Goal: Information Seeking & Learning: Learn about a topic

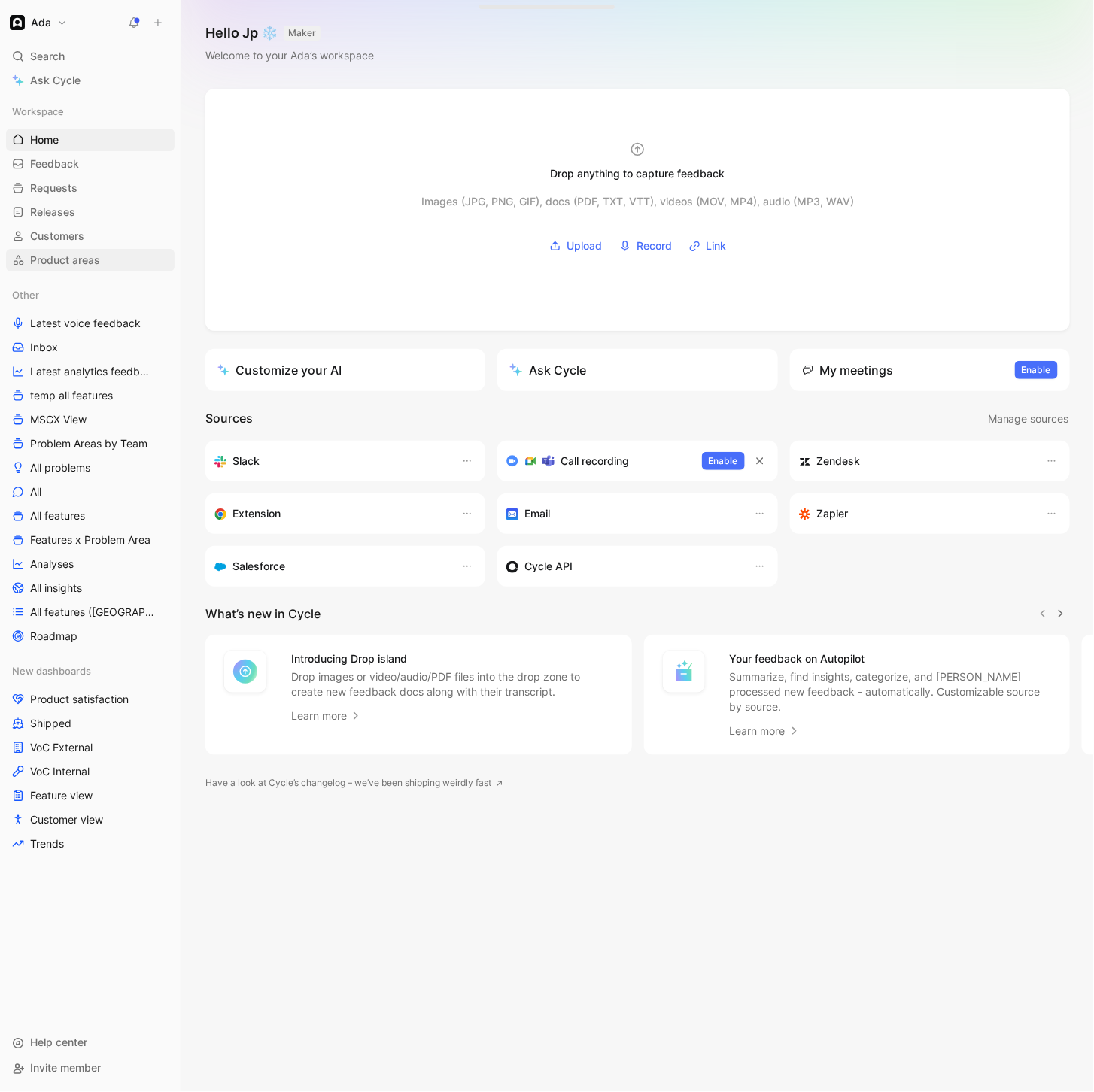
click at [104, 260] on link "Product areas" at bounding box center [90, 260] width 168 height 23
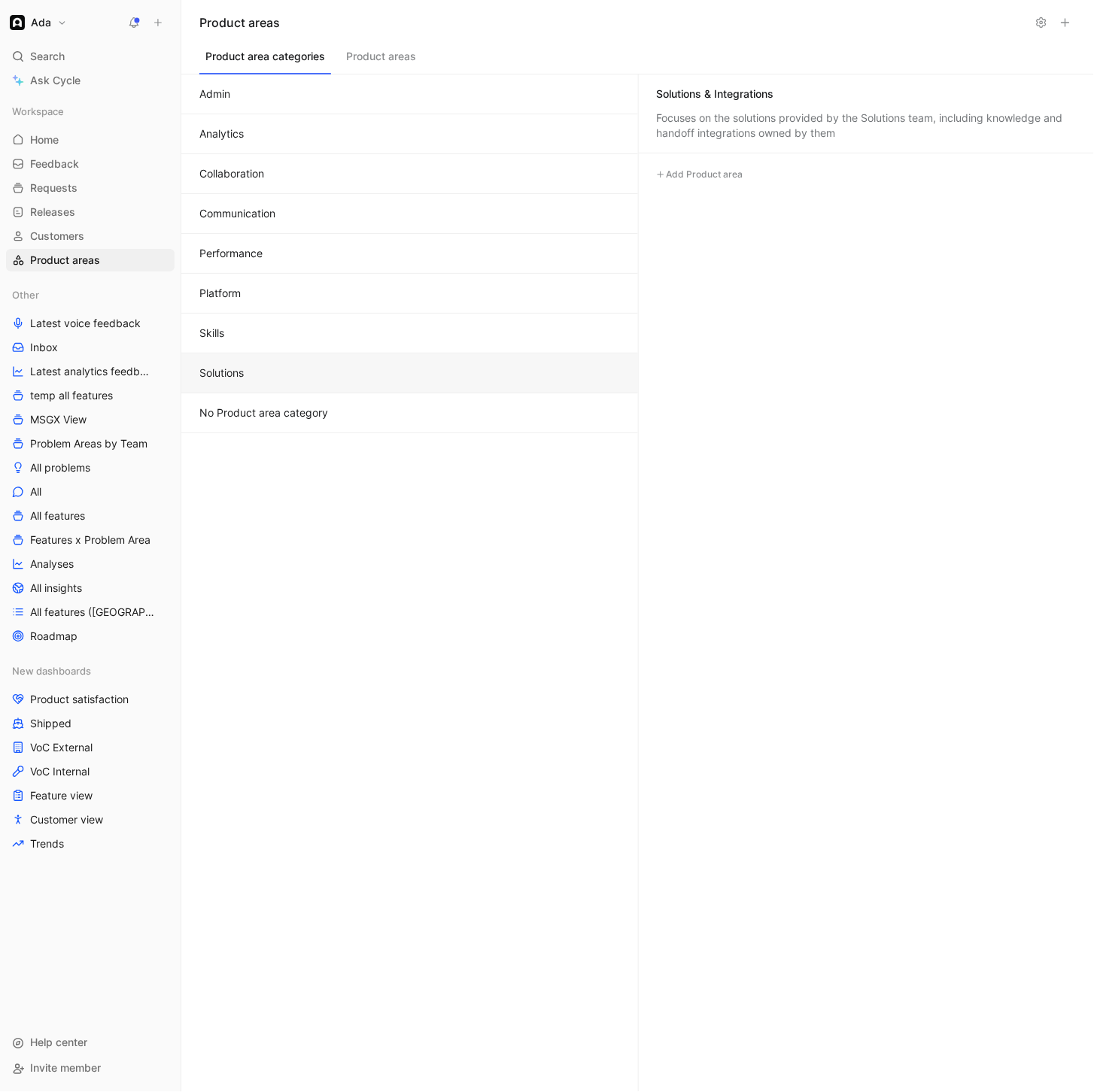
click at [242, 371] on button "Solutions" at bounding box center [409, 373] width 457 height 40
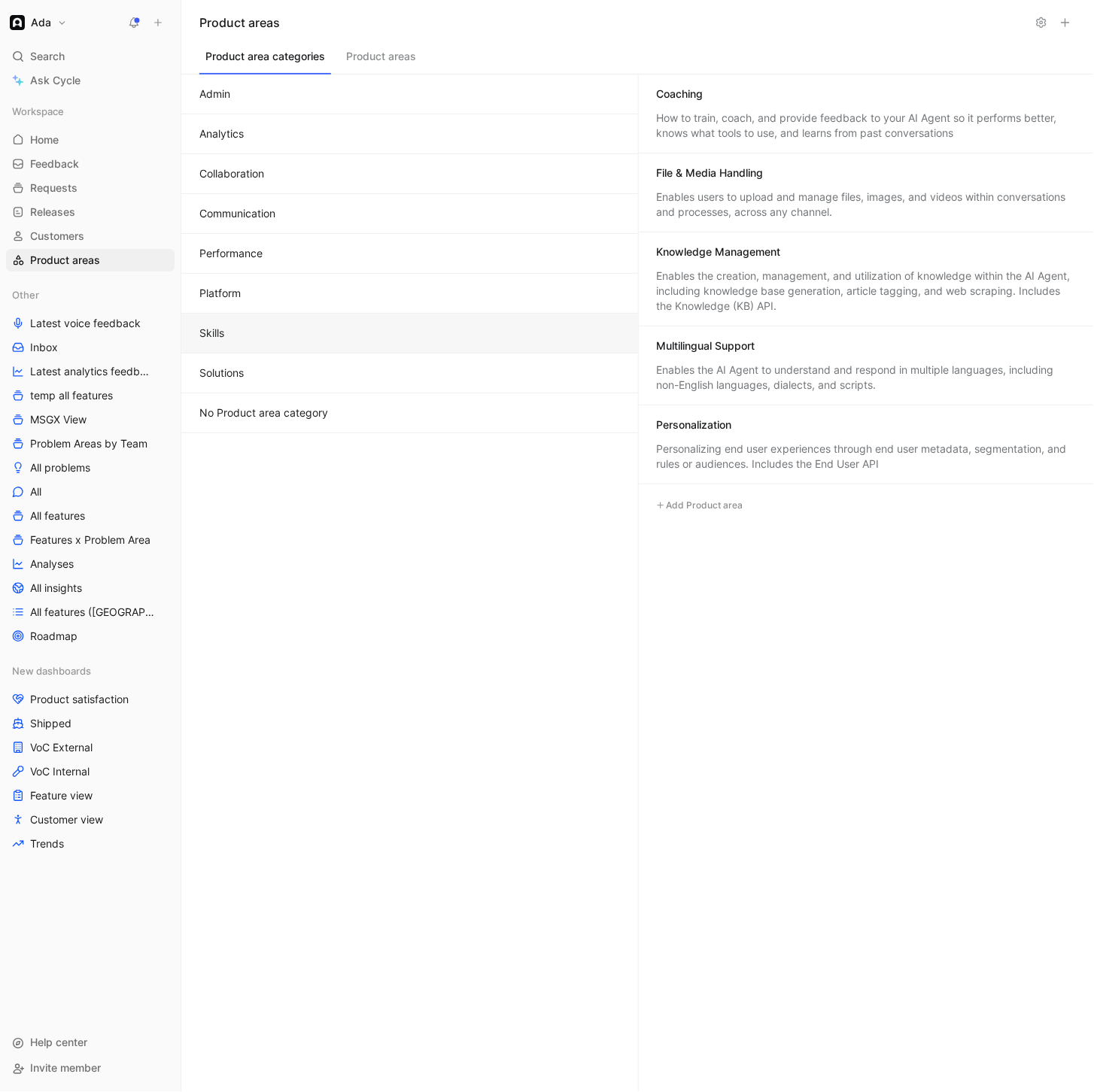
click at [231, 332] on button "Skills" at bounding box center [409, 333] width 457 height 40
click at [235, 291] on button "Platform" at bounding box center [409, 293] width 457 height 40
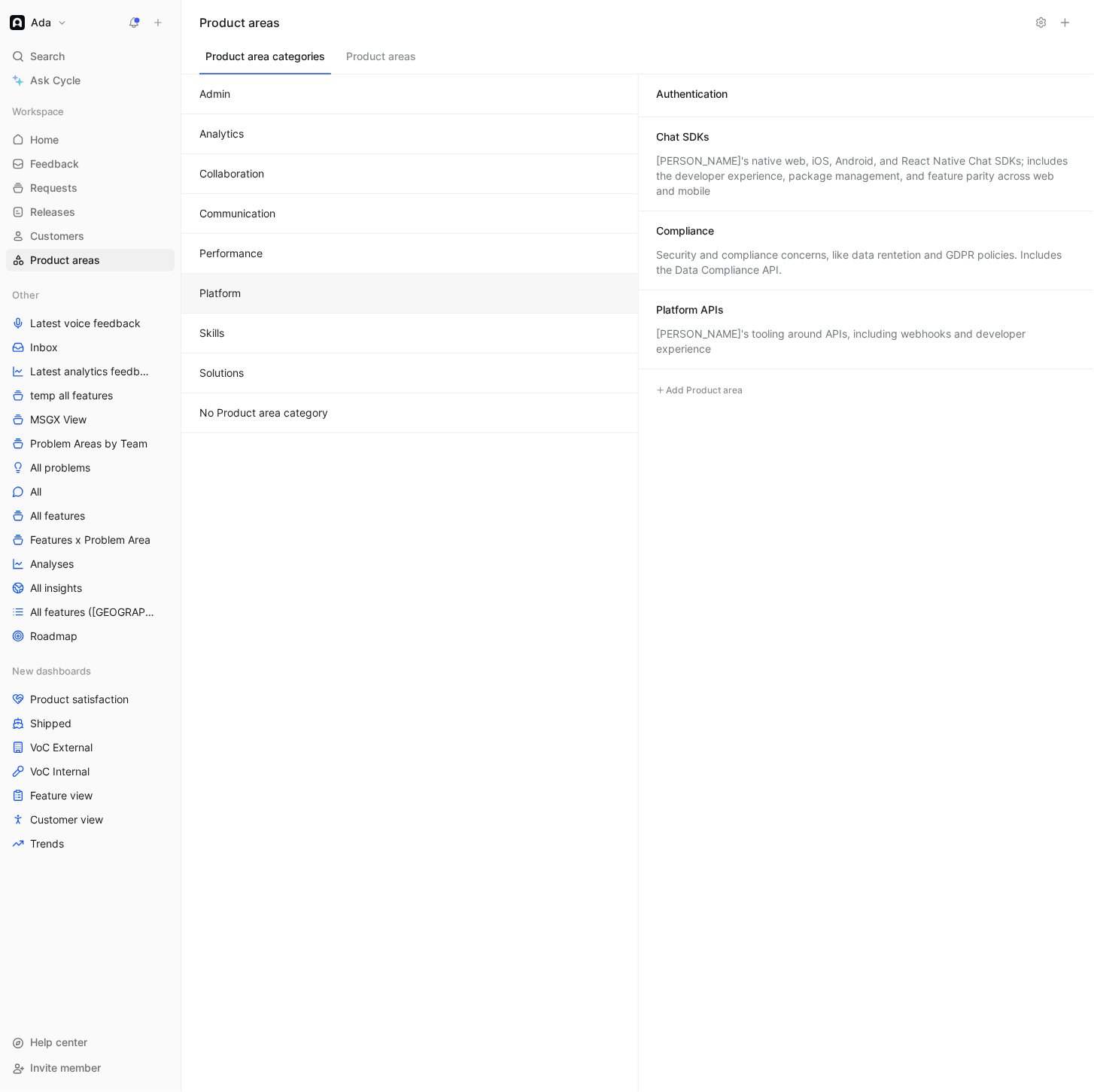
click at [257, 251] on button "Performance" at bounding box center [409, 254] width 457 height 40
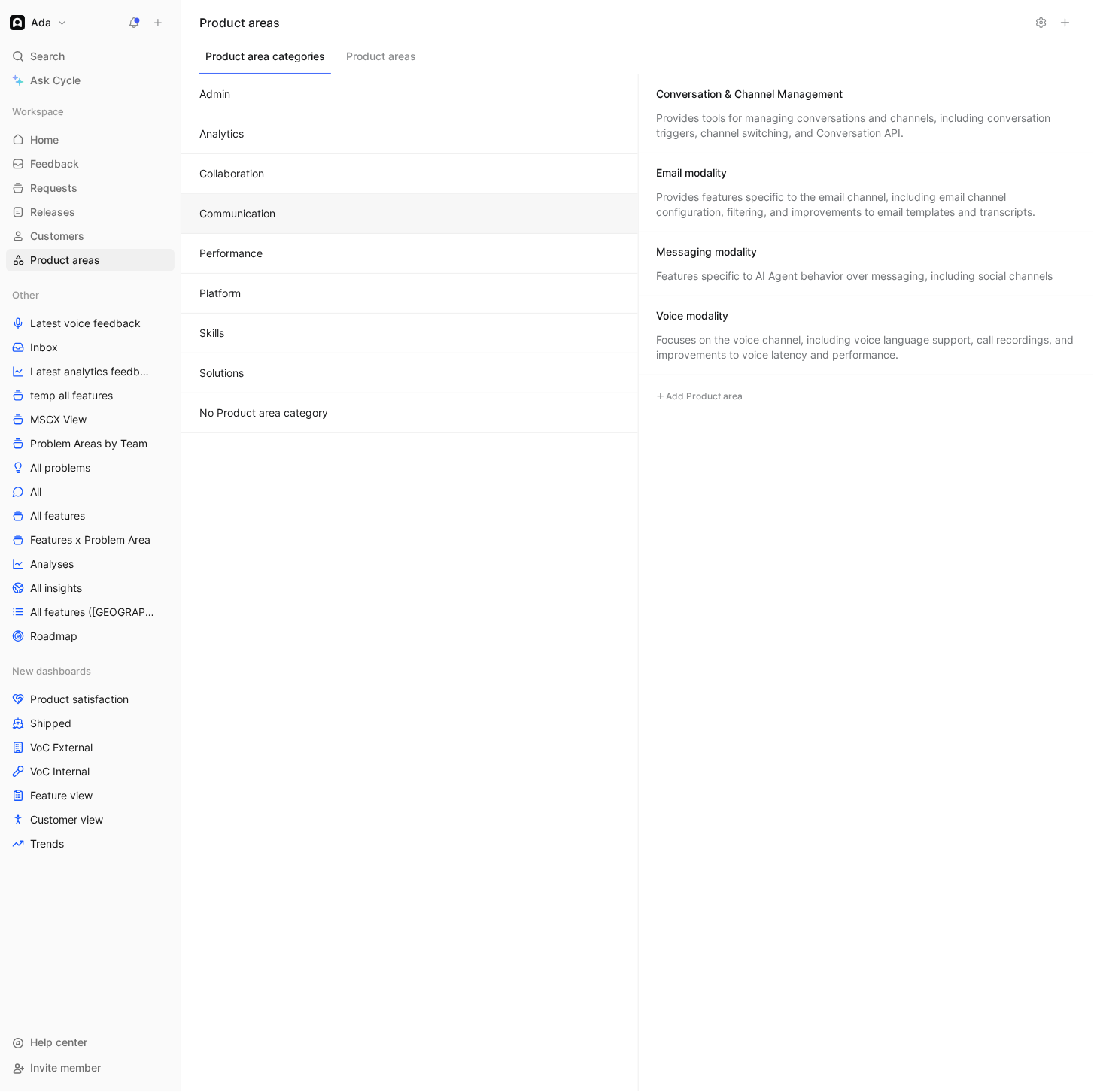
click at [270, 222] on button "Communication" at bounding box center [409, 214] width 457 height 40
click at [263, 174] on button "Collaboration" at bounding box center [409, 174] width 457 height 40
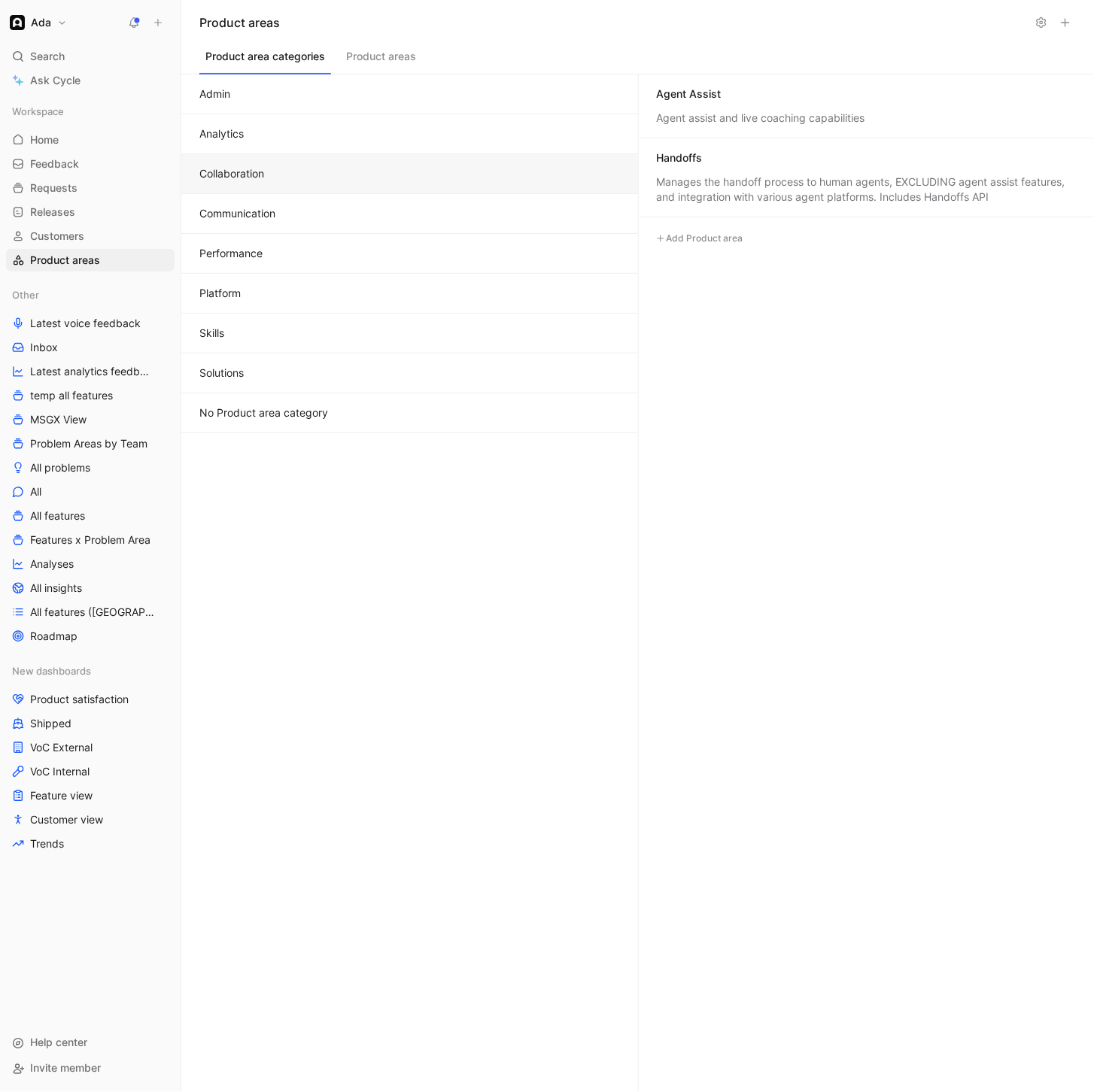
click at [289, 134] on button "Analytics" at bounding box center [409, 134] width 457 height 40
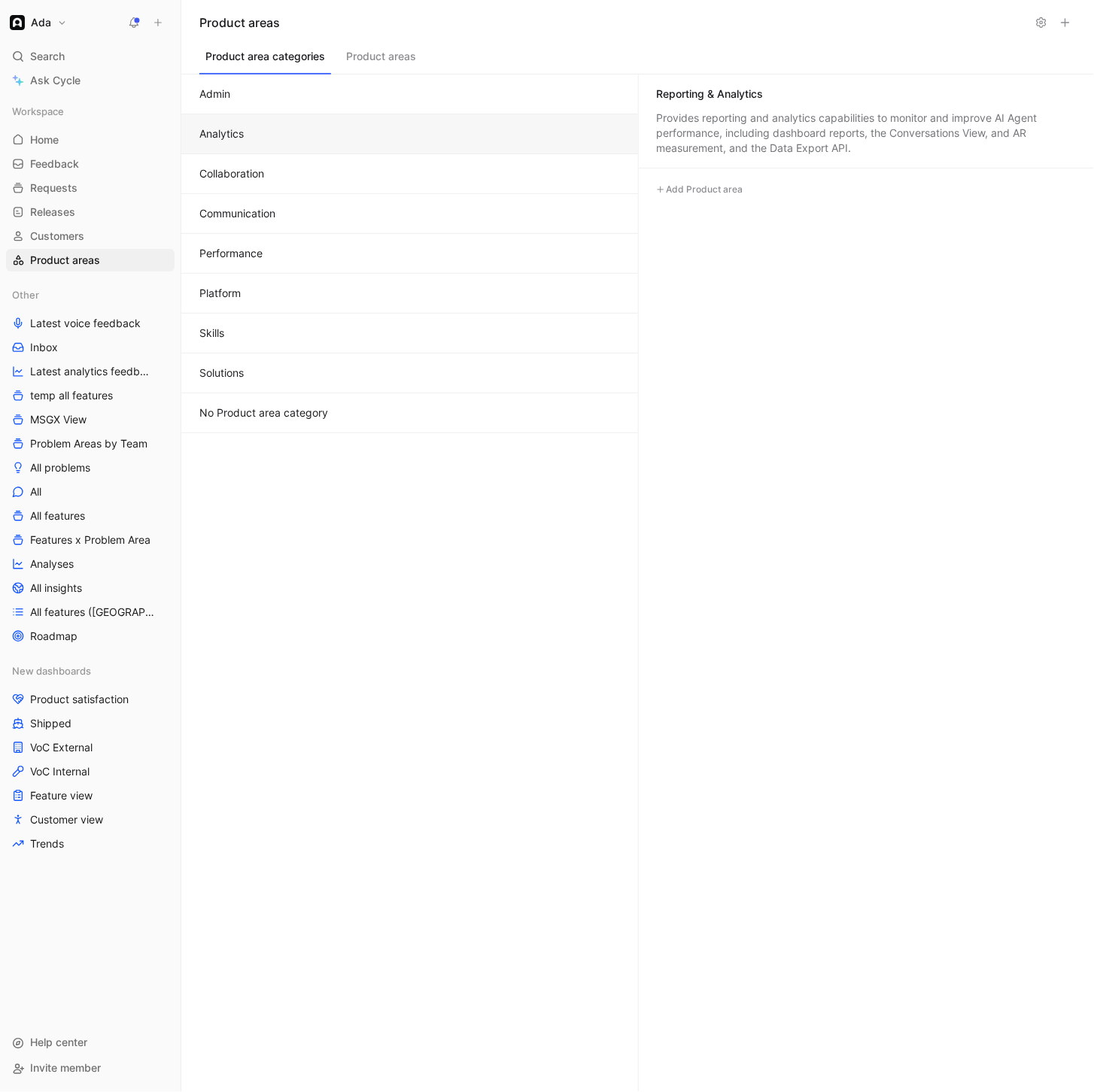
click at [354, 97] on button "Admin" at bounding box center [409, 94] width 457 height 40
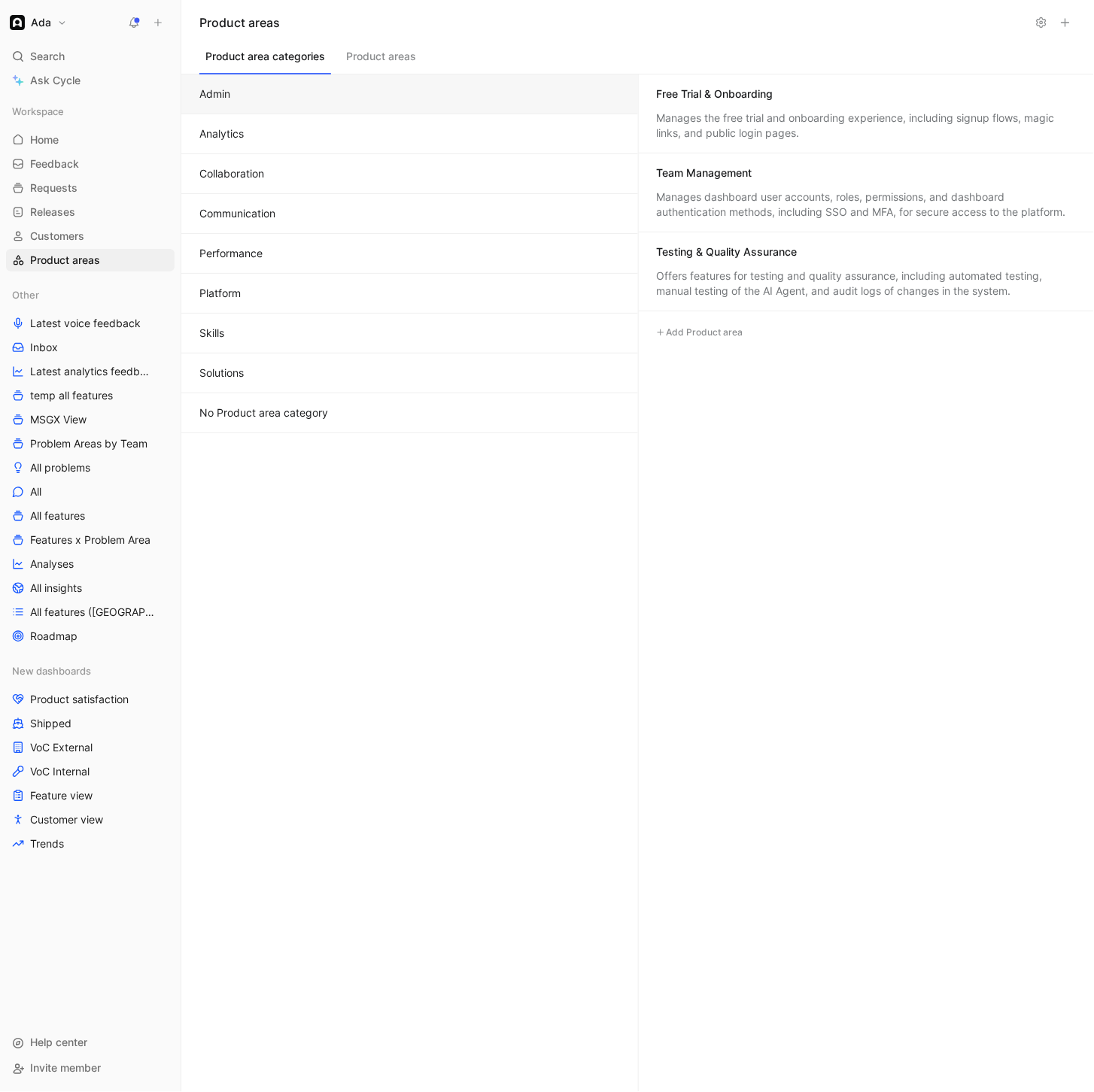
click at [370, 60] on button "Product areas" at bounding box center [381, 60] width 82 height 28
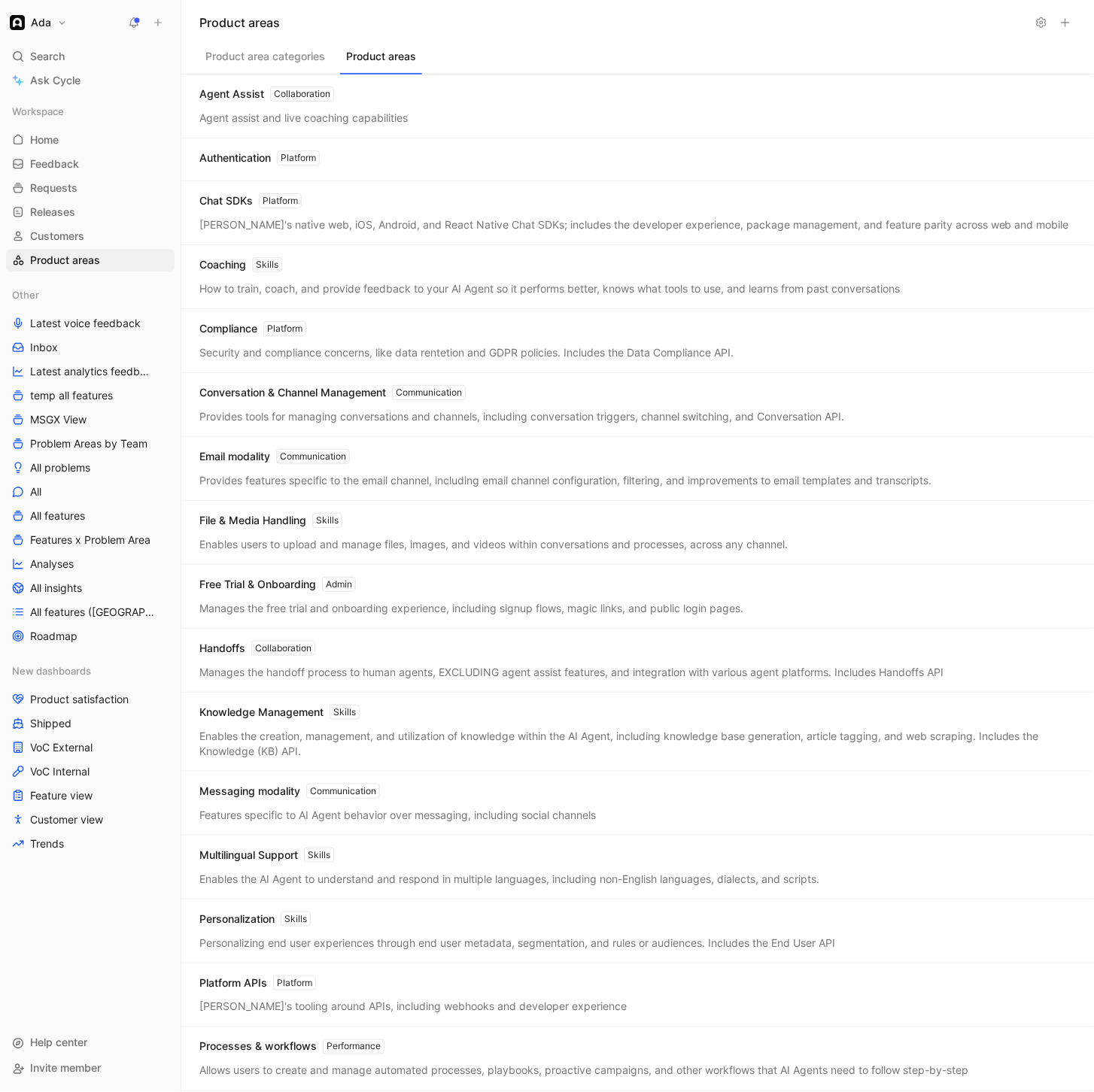
click at [310, 63] on button "Product area categories" at bounding box center [265, 60] width 132 height 28
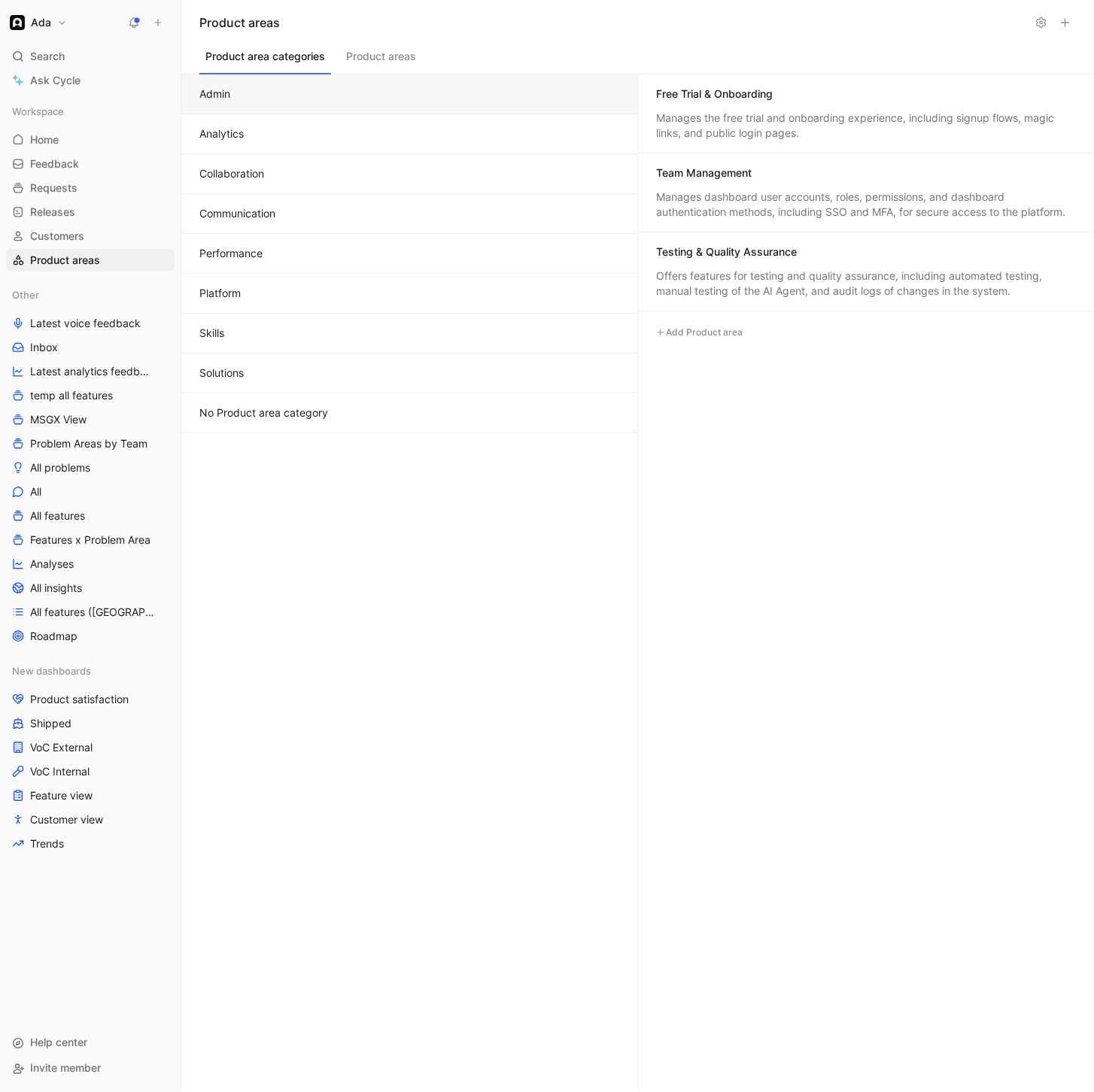
click at [399, 62] on button "Product areas" at bounding box center [381, 60] width 82 height 28
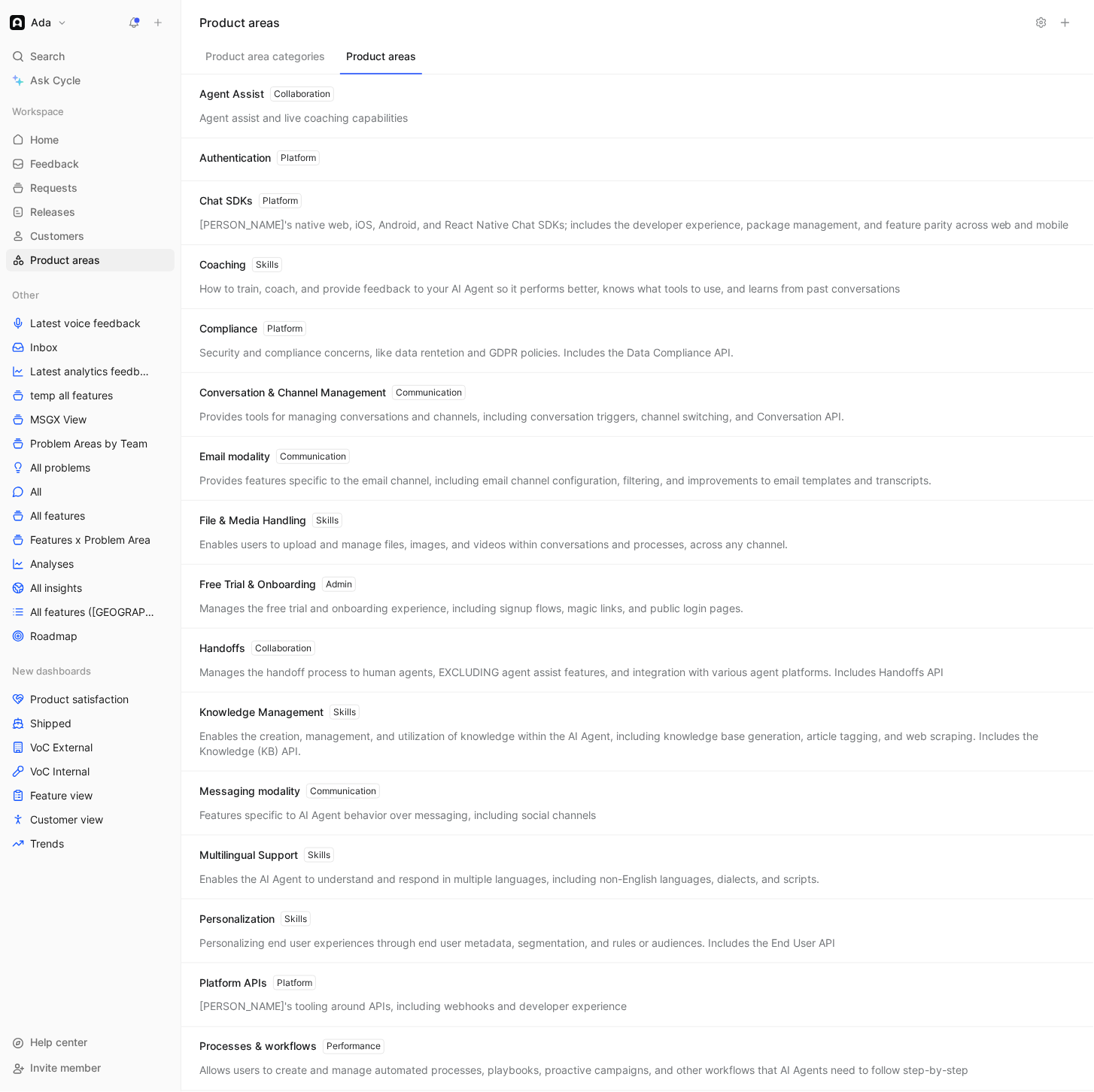
click at [291, 55] on button "Product area categories" at bounding box center [265, 60] width 132 height 28
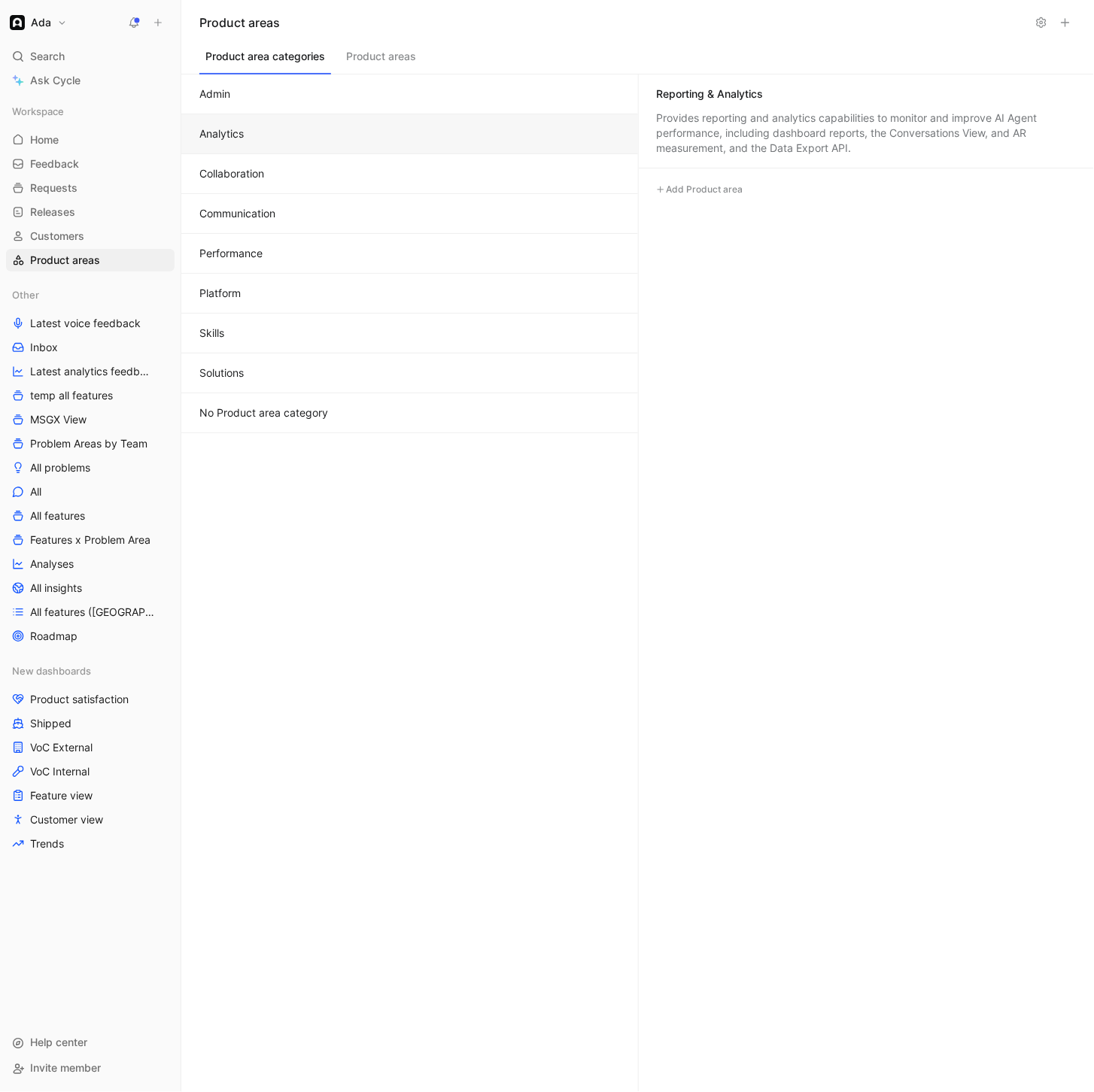
click at [363, 123] on button "Analytics" at bounding box center [409, 134] width 457 height 40
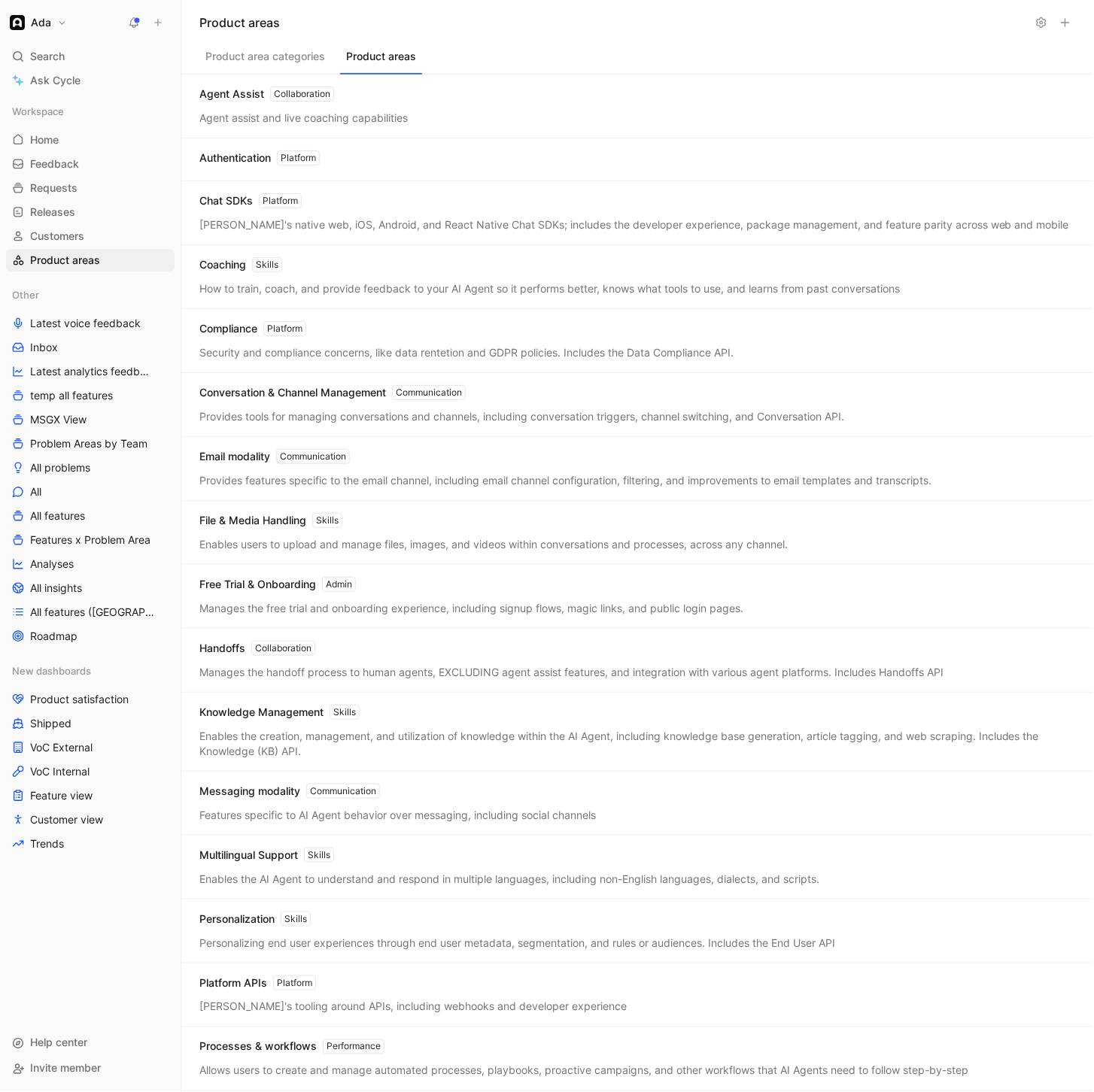
click at [364, 54] on button "Product areas" at bounding box center [381, 60] width 82 height 28
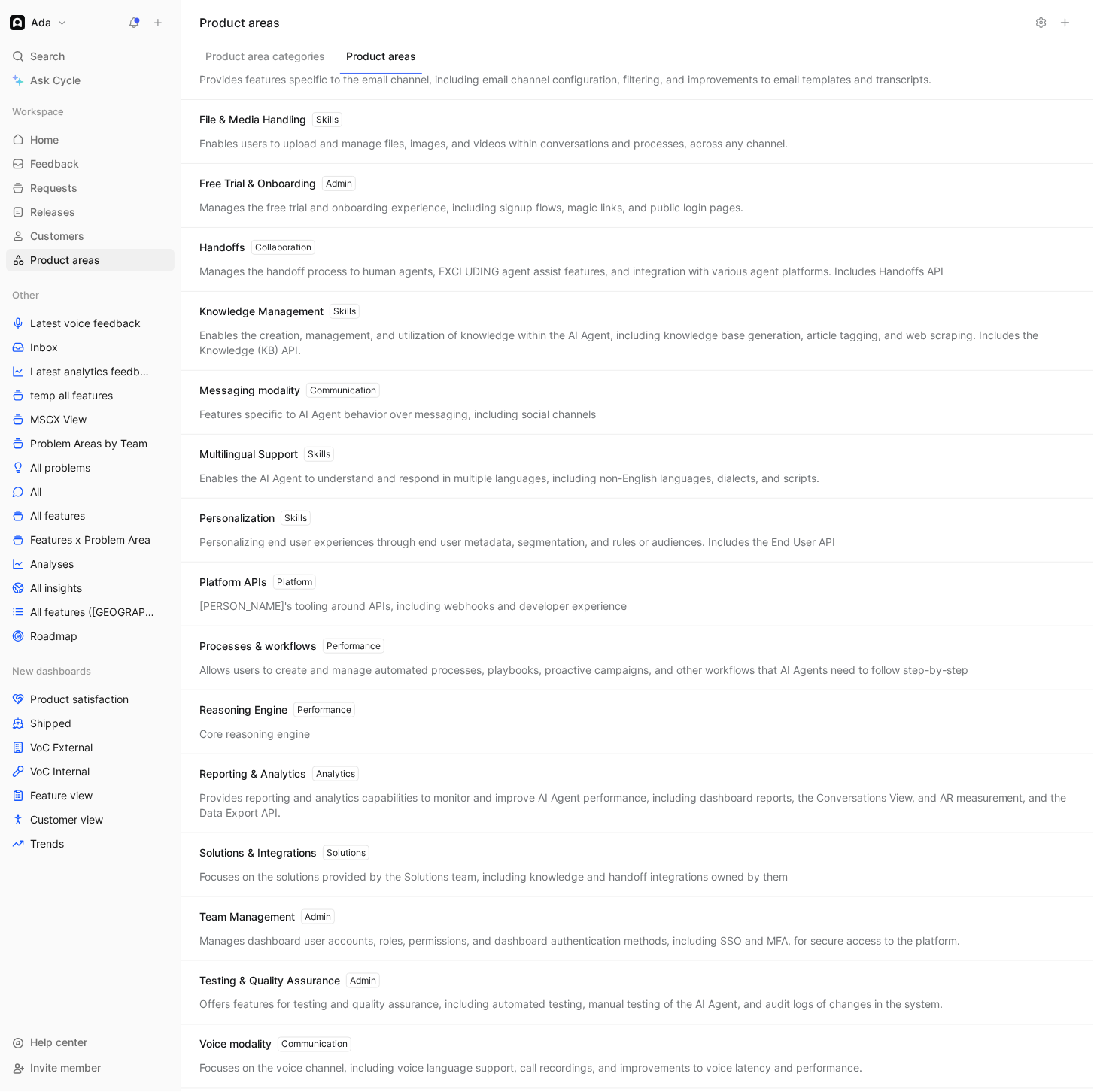
scroll to position [558, 0]
